Goal: Information Seeking & Learning: Learn about a topic

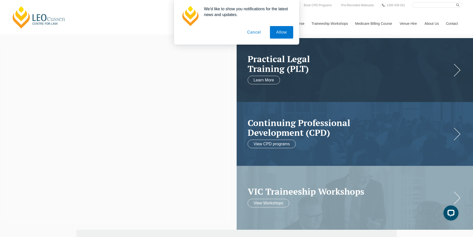
click at [254, 36] on button "Cancel" at bounding box center [254, 32] width 26 height 13
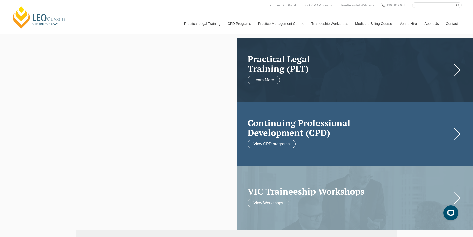
click at [350, 141] on link at bounding box center [355, 134] width 237 height 64
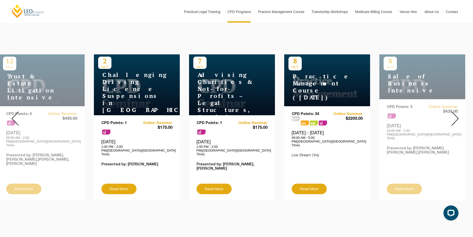
click at [454, 114] on img at bounding box center [455, 118] width 7 height 14
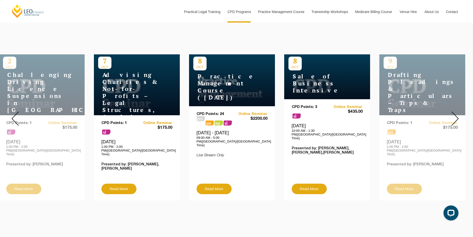
click at [454, 114] on img at bounding box center [455, 118] width 7 height 14
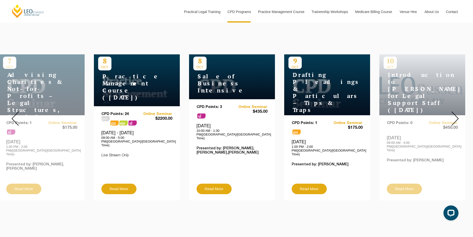
click at [454, 114] on img at bounding box center [455, 118] width 7 height 14
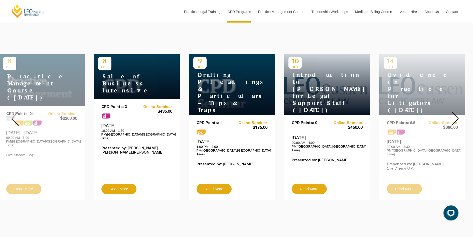
click at [454, 114] on img at bounding box center [455, 118] width 7 height 14
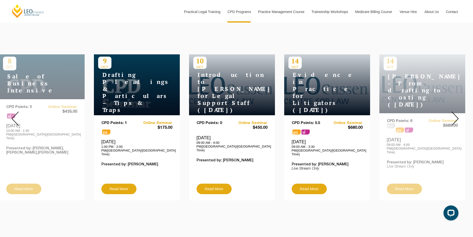
click at [454, 114] on img at bounding box center [455, 118] width 7 height 14
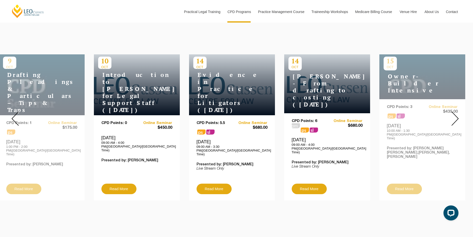
click at [454, 114] on img at bounding box center [455, 118] width 7 height 14
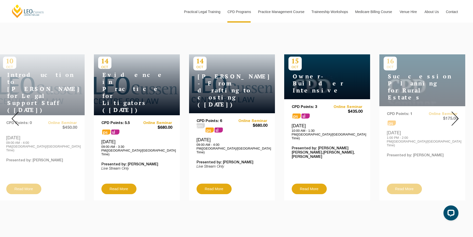
click at [454, 114] on img at bounding box center [455, 118] width 7 height 14
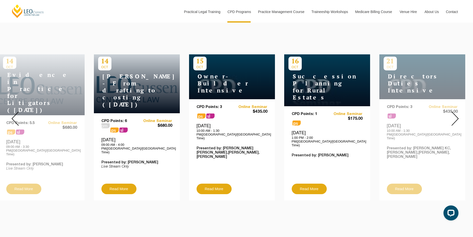
click at [454, 114] on img at bounding box center [455, 118] width 7 height 14
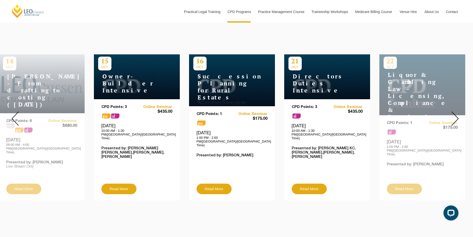
click at [454, 114] on img at bounding box center [455, 118] width 7 height 14
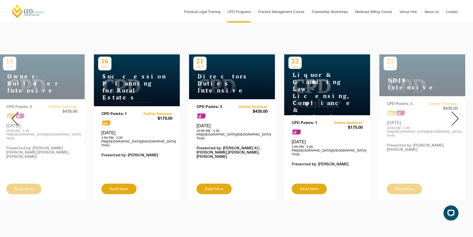
click at [454, 114] on img at bounding box center [455, 118] width 7 height 14
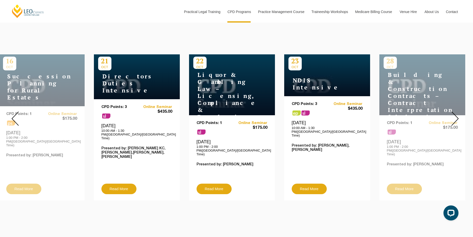
click at [454, 114] on img at bounding box center [455, 118] width 7 height 14
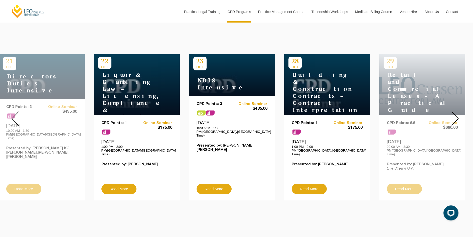
click at [454, 114] on img at bounding box center [455, 118] width 7 height 14
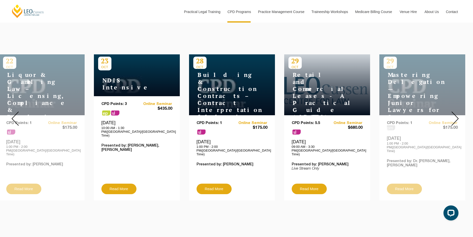
click at [454, 114] on img at bounding box center [455, 118] width 7 height 14
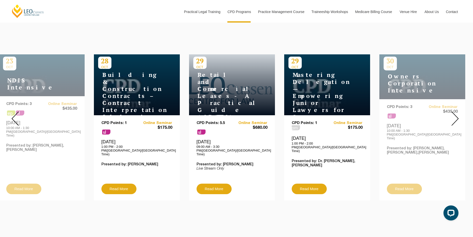
click at [454, 114] on img at bounding box center [455, 118] width 7 height 14
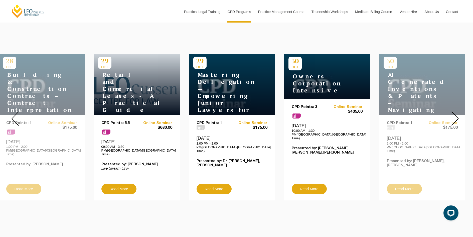
click at [454, 114] on img at bounding box center [455, 118] width 7 height 14
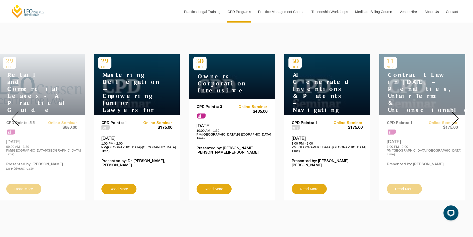
click at [454, 114] on img at bounding box center [455, 118] width 7 height 14
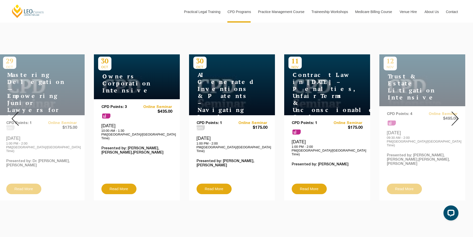
click at [454, 114] on img at bounding box center [455, 118] width 7 height 14
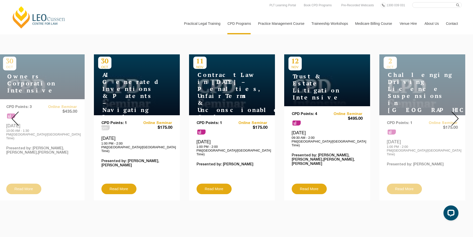
click at [457, 111] on img at bounding box center [455, 118] width 7 height 14
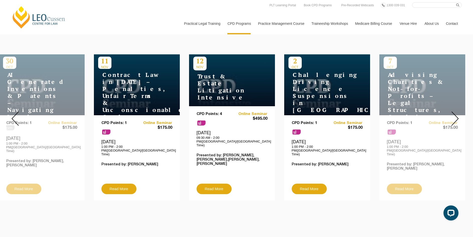
click at [18, 117] on img at bounding box center [15, 118] width 7 height 14
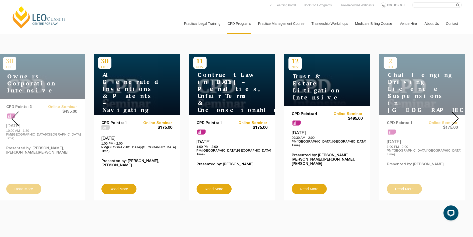
click at [18, 117] on img at bounding box center [15, 118] width 7 height 14
drag, startPoint x: 18, startPoint y: 117, endPoint x: 14, endPoint y: 117, distance: 4.5
click at [14, 117] on img at bounding box center [15, 118] width 7 height 14
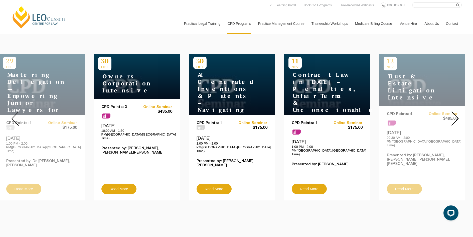
click at [14, 117] on img at bounding box center [15, 118] width 7 height 14
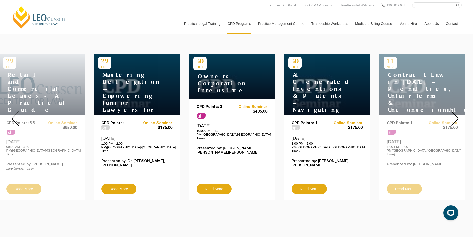
click at [14, 117] on img at bounding box center [15, 118] width 7 height 14
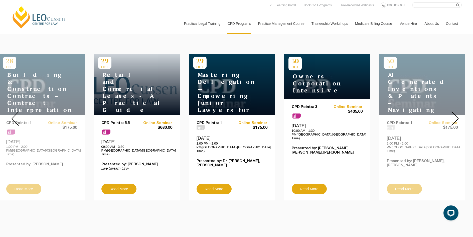
click at [14, 117] on img at bounding box center [15, 118] width 7 height 14
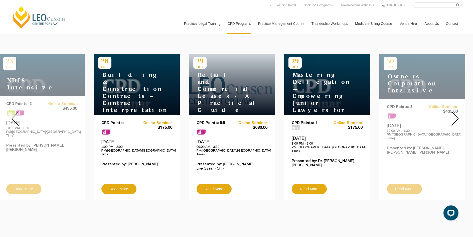
click at [14, 117] on img at bounding box center [15, 118] width 7 height 14
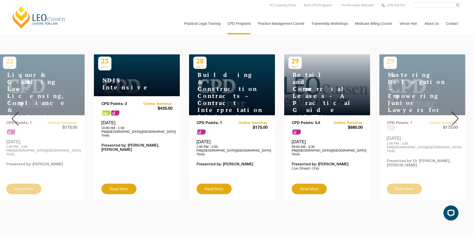
click at [14, 117] on img at bounding box center [15, 118] width 7 height 14
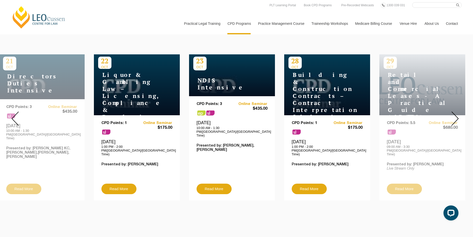
click at [14, 117] on img at bounding box center [15, 118] width 7 height 14
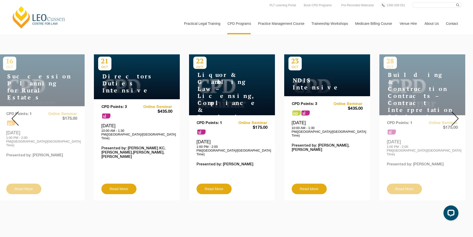
click at [14, 117] on img at bounding box center [15, 118] width 7 height 14
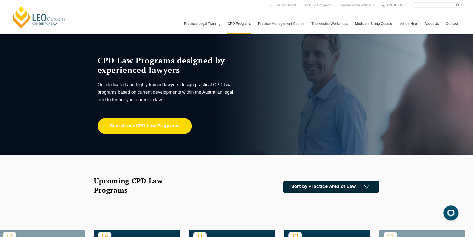
click at [164, 127] on link "Search our CPD Law Programs" at bounding box center [145, 126] width 94 height 16
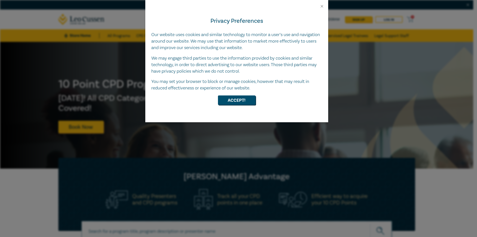
click at [321, 9] on div "Privacy Preferences Our website uses cookies and similar technology to monitor …" at bounding box center [236, 66] width 183 height 114
click at [323, 6] on button "Close" at bounding box center [322, 6] width 5 height 5
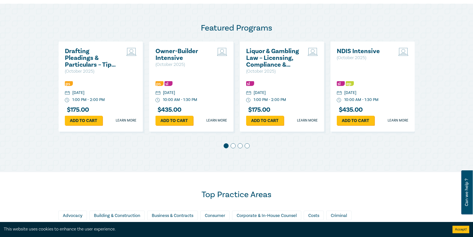
scroll to position [250, 0]
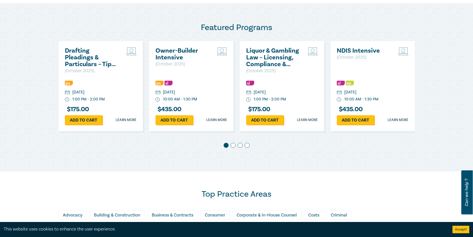
click at [232, 145] on span at bounding box center [233, 145] width 5 height 5
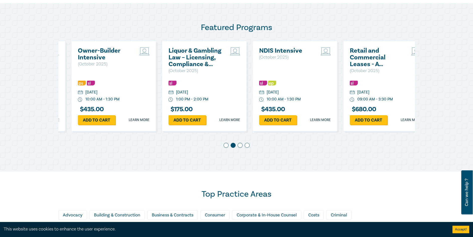
scroll to position [0, 91]
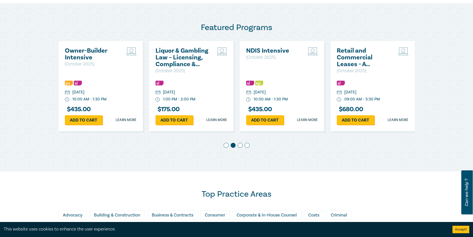
click at [240, 145] on span at bounding box center [240, 145] width 5 height 5
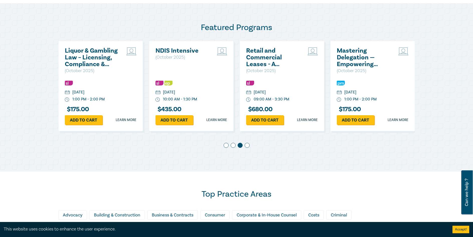
click at [247, 145] on span at bounding box center [247, 145] width 5 height 5
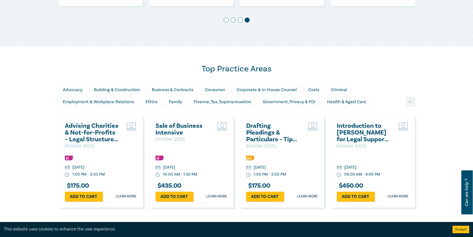
scroll to position [401, 0]
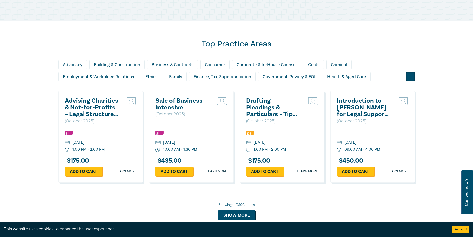
click at [407, 79] on div "..." at bounding box center [410, 77] width 9 height 10
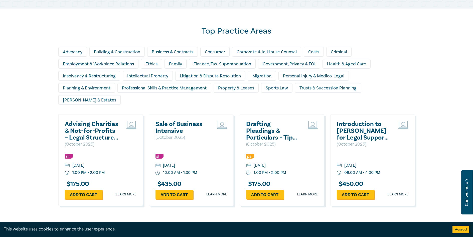
scroll to position [426, 0]
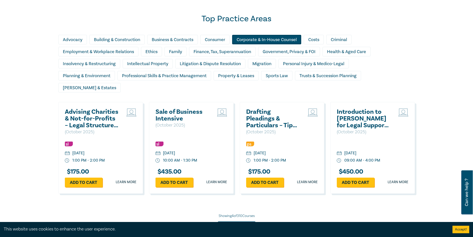
click at [268, 43] on div "Corporate & In-House Counsel" at bounding box center [266, 40] width 69 height 10
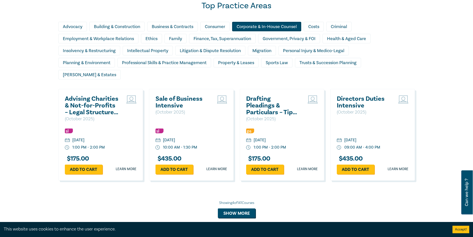
scroll to position [451, 0]
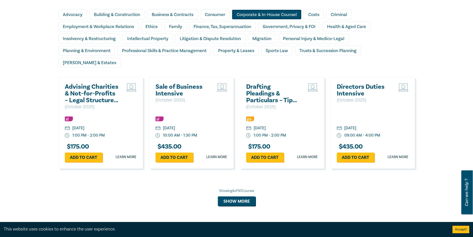
click at [264, 12] on div "Corporate & In-House Counsel" at bounding box center [266, 15] width 69 height 10
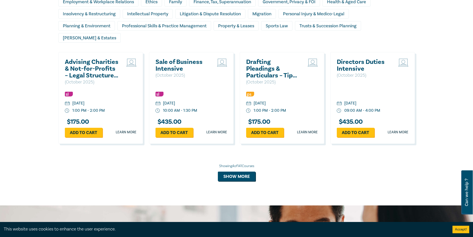
scroll to position [476, 0]
click at [228, 171] on button "Show more" at bounding box center [237, 176] width 38 height 10
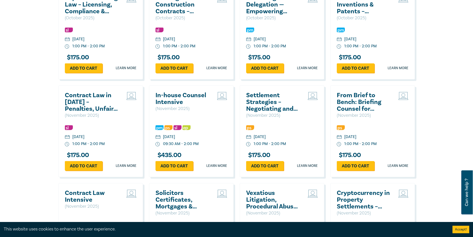
scroll to position [626, 0]
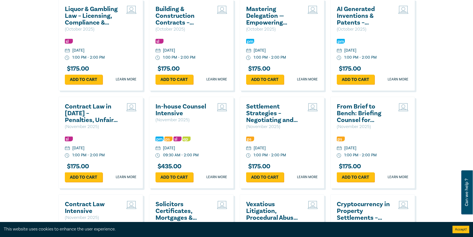
click at [166, 103] on h2 "In-house Counsel Intensive" at bounding box center [183, 110] width 54 height 14
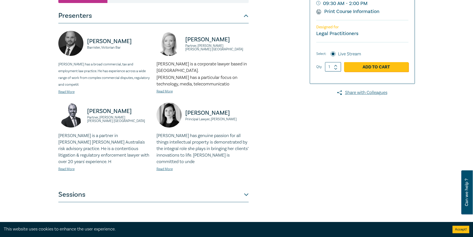
scroll to position [175, 0]
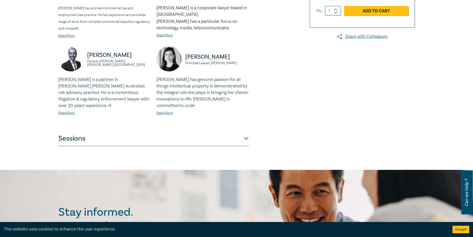
click at [234, 138] on button "Sessions" at bounding box center [153, 138] width 190 height 15
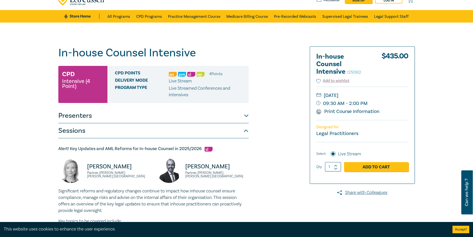
scroll to position [0, 0]
